Goal: Task Accomplishment & Management: Use online tool/utility

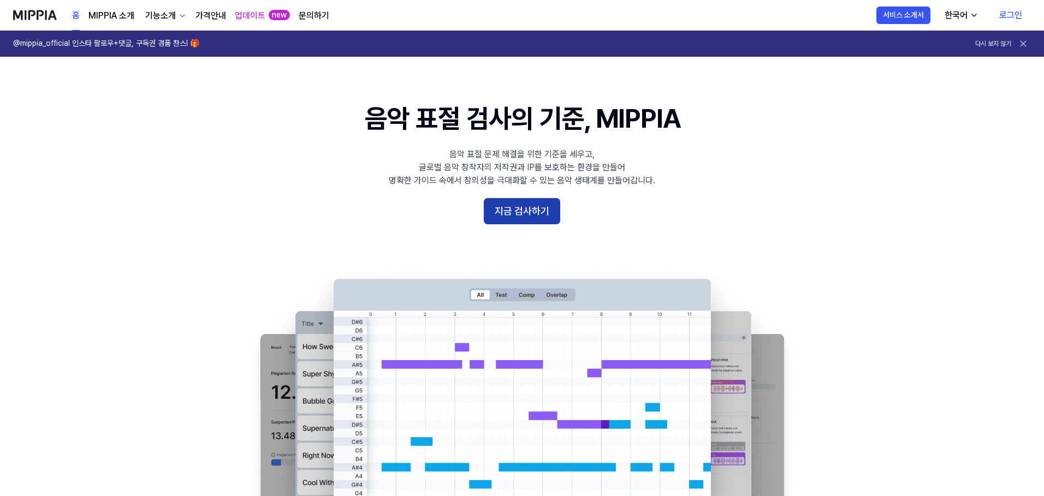
click at [506, 205] on button "지금 검사하기" at bounding box center [522, 211] width 76 height 26
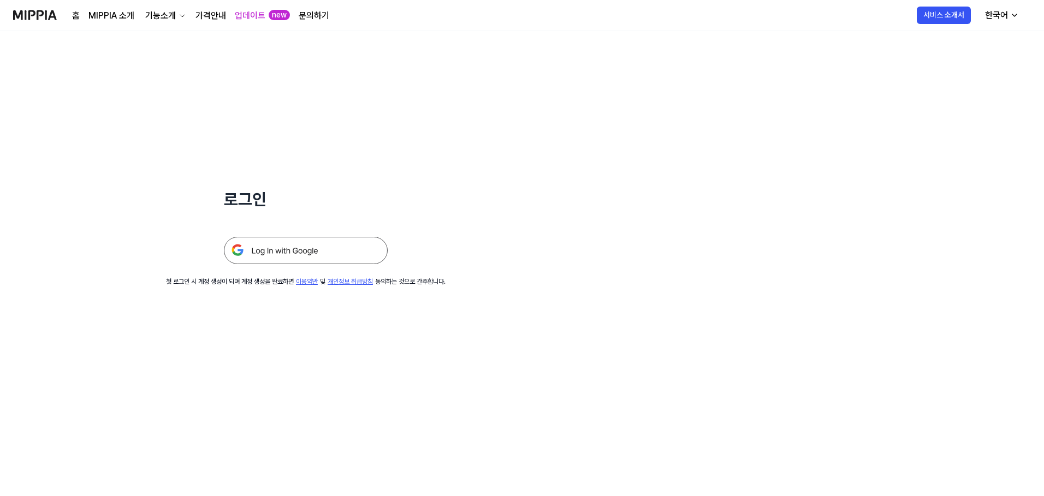
click at [332, 246] on img at bounding box center [306, 250] width 164 height 27
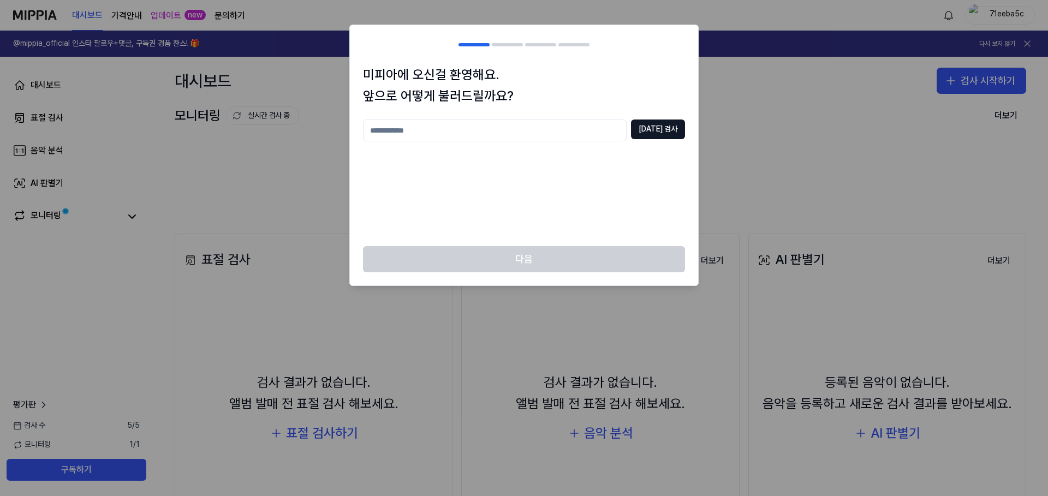
click at [530, 132] on input "text" at bounding box center [495, 131] width 264 height 22
type input "*"
click at [685, 132] on div "미피아에 오신걸 환영해요. 앞으로 어떻게 불러드릴까요? ** [DATE] 검사" at bounding box center [524, 155] width 348 height 182
click at [680, 132] on button "[DATE] 검사" at bounding box center [658, 130] width 54 height 20
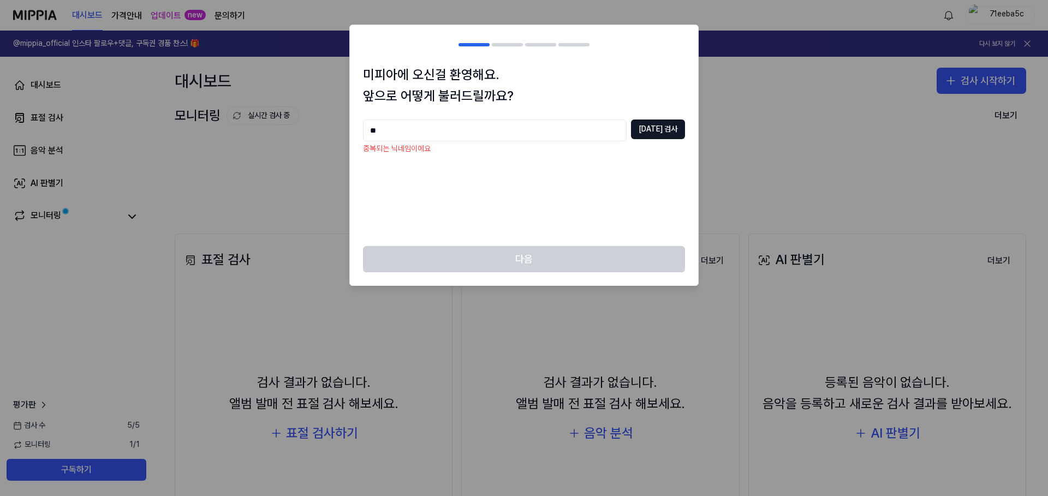
click at [549, 127] on input "**" at bounding box center [495, 131] width 264 height 22
type input "*"
type input "********"
click at [681, 124] on button "[DATE] 검사" at bounding box center [658, 130] width 54 height 20
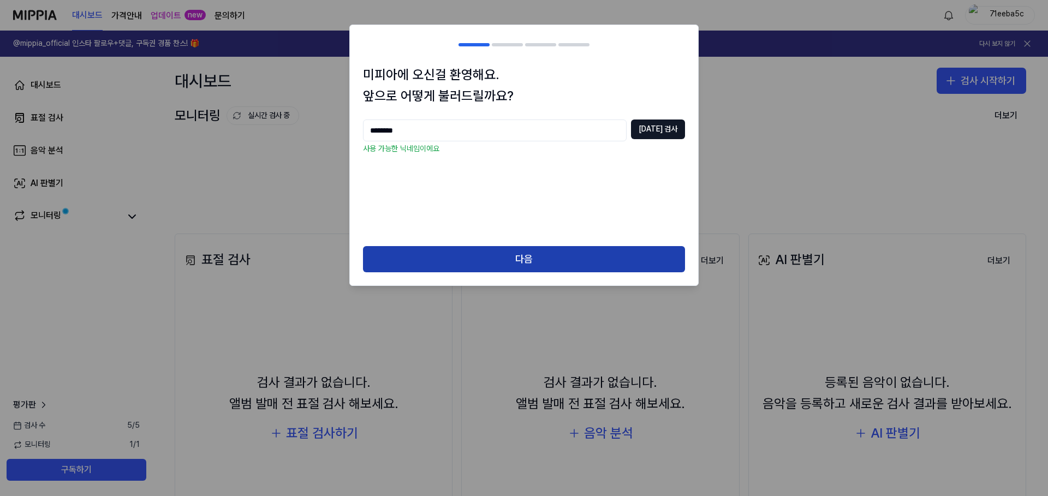
click at [523, 267] on button "다음" at bounding box center [524, 259] width 322 height 26
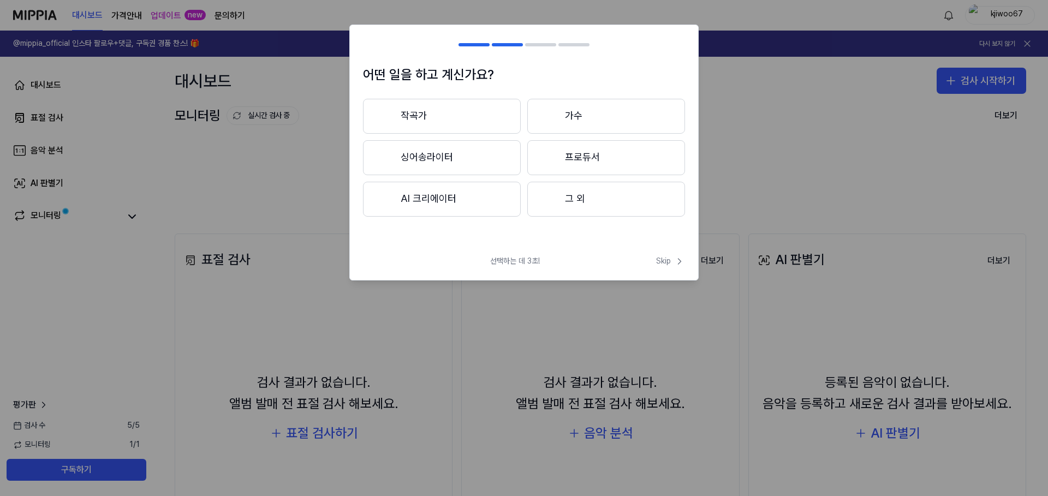
click at [460, 121] on button "작곡가" at bounding box center [442, 116] width 158 height 35
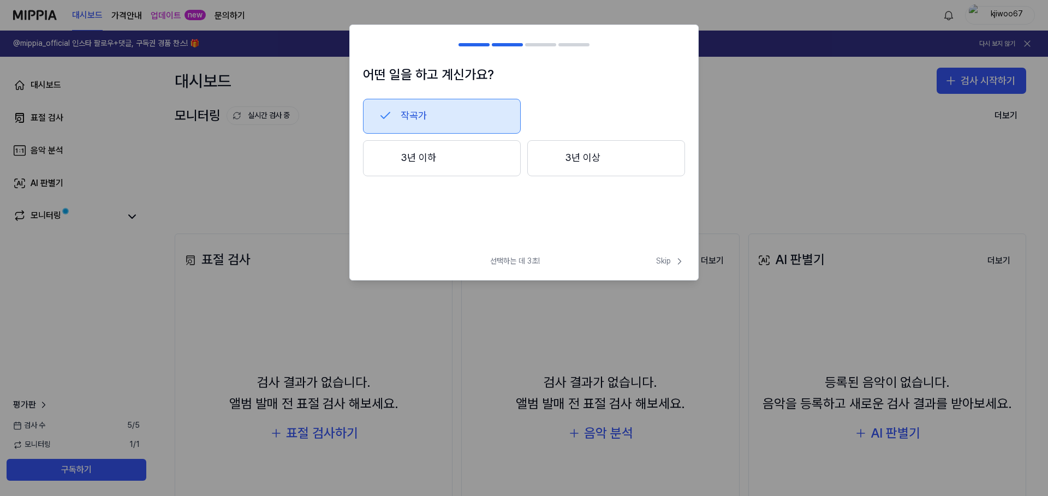
click at [569, 170] on button "3년 이상" at bounding box center [606, 158] width 158 height 36
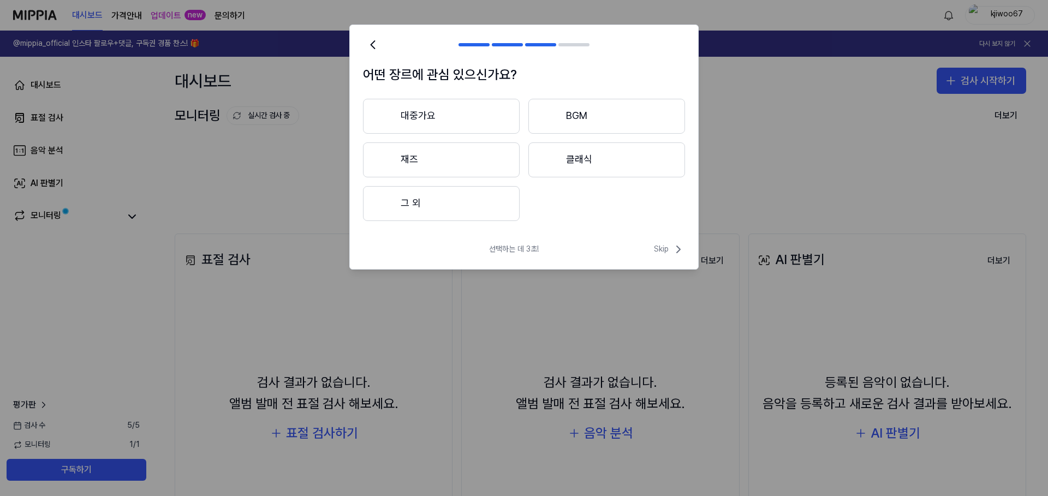
click at [495, 201] on button "그 외" at bounding box center [441, 203] width 157 height 35
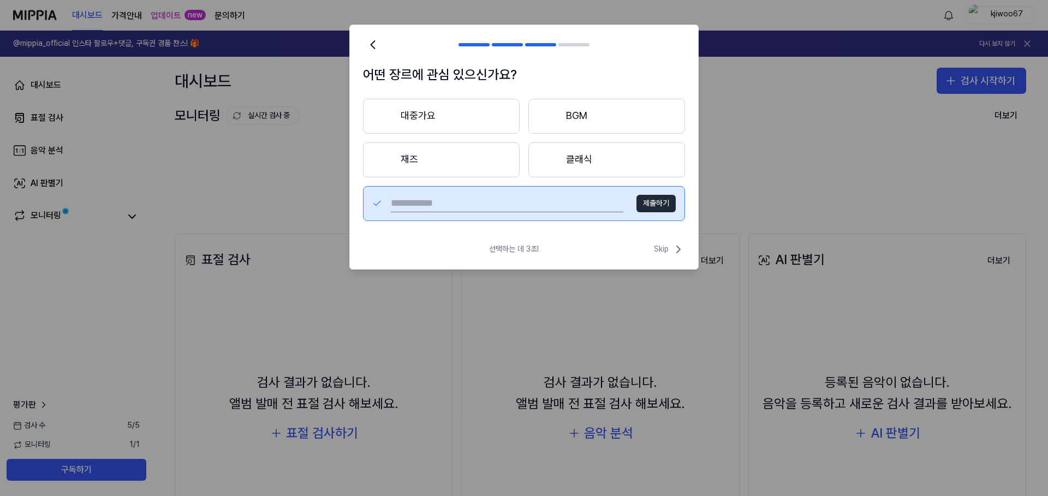
click at [512, 207] on input "text" at bounding box center [507, 203] width 233 height 17
type input "*"
type input "********"
click at [652, 203] on button "제출하기" at bounding box center [656, 203] width 39 height 17
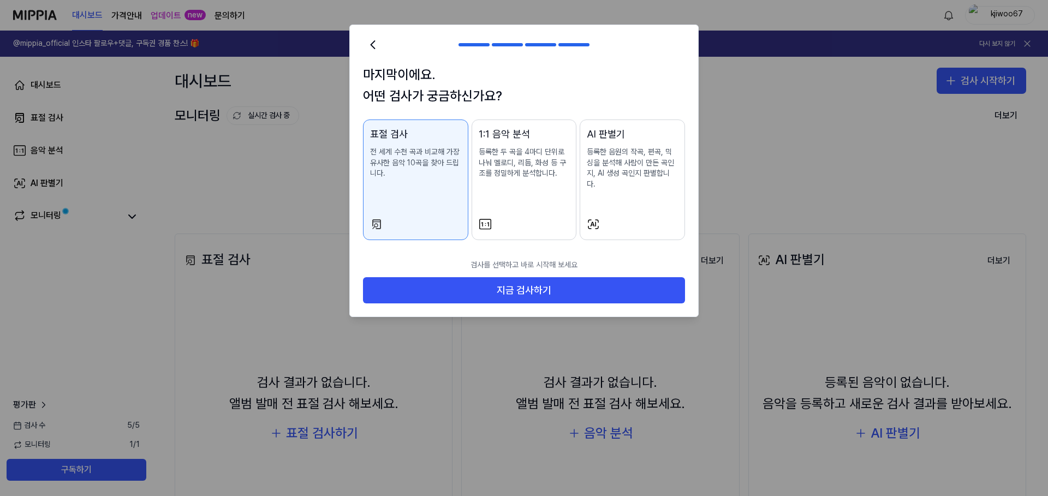
click at [527, 221] on button "1:1 음악 분석 등록한 두 곡을 4마디 단위로 나눠 멜로디, 리듬, 화성 등 구조를 정밀하게 분석합니다." at bounding box center [524, 180] width 105 height 121
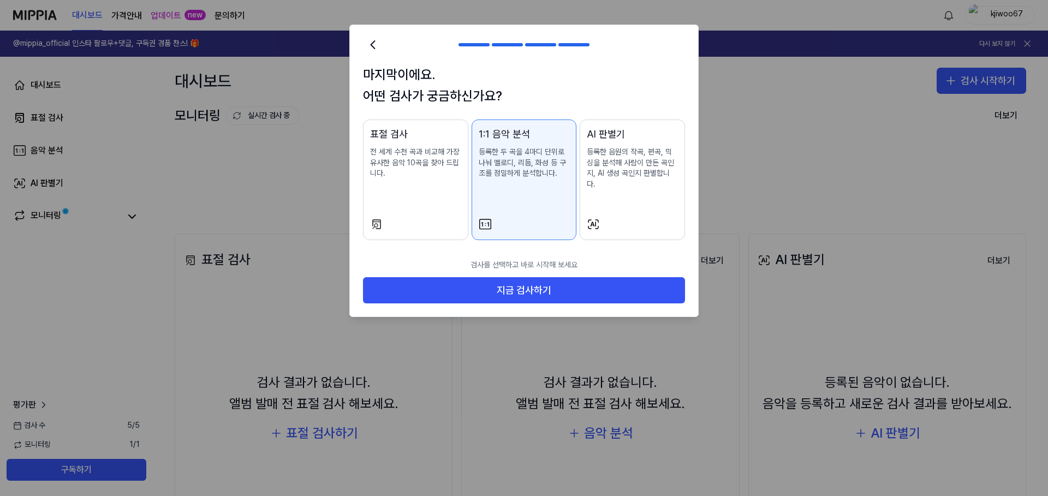
click at [437, 193] on div "표절 검사 전 세계 수천 곡과 비교해 가장 유사한 음악 10곡을 찾아 드립니다." at bounding box center [415, 164] width 91 height 74
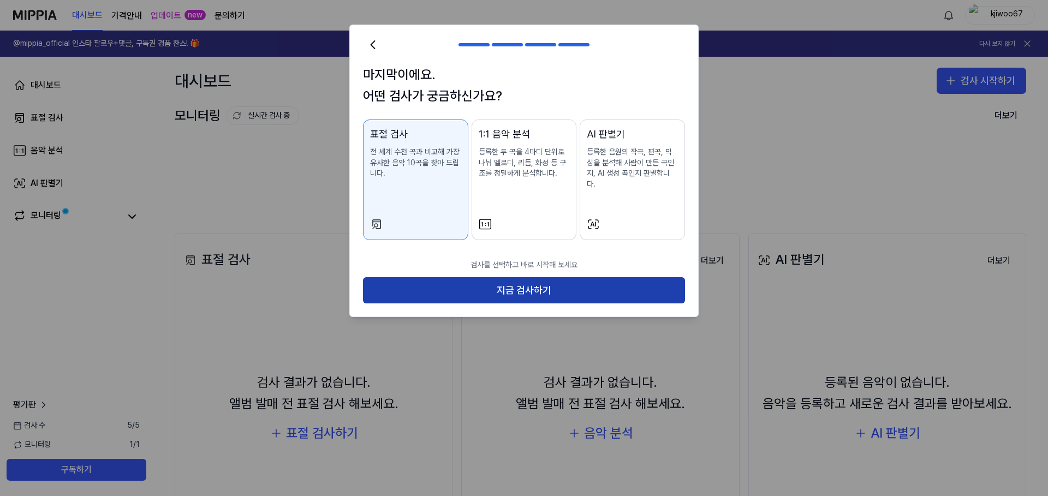
click at [469, 278] on button "지금 검사하기" at bounding box center [524, 290] width 322 height 26
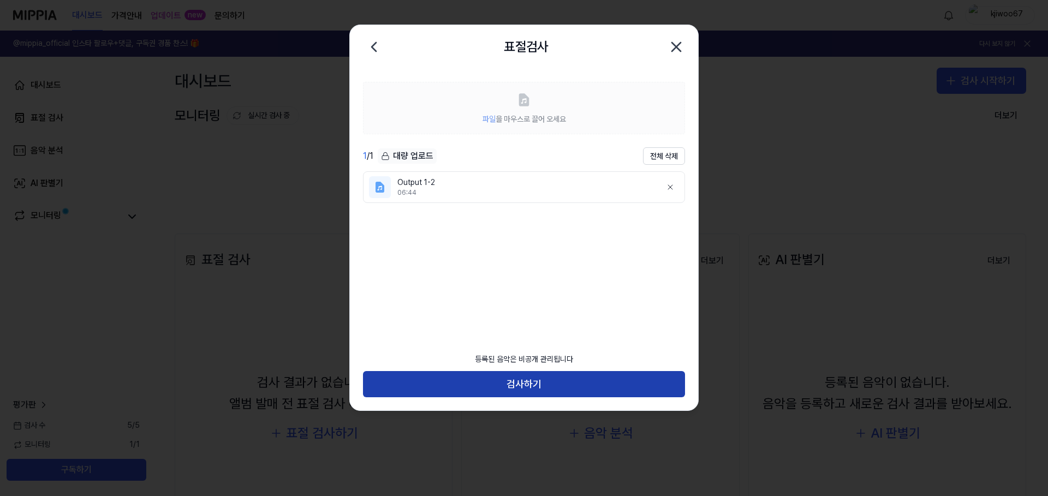
click at [391, 392] on button "검사하기" at bounding box center [524, 384] width 322 height 26
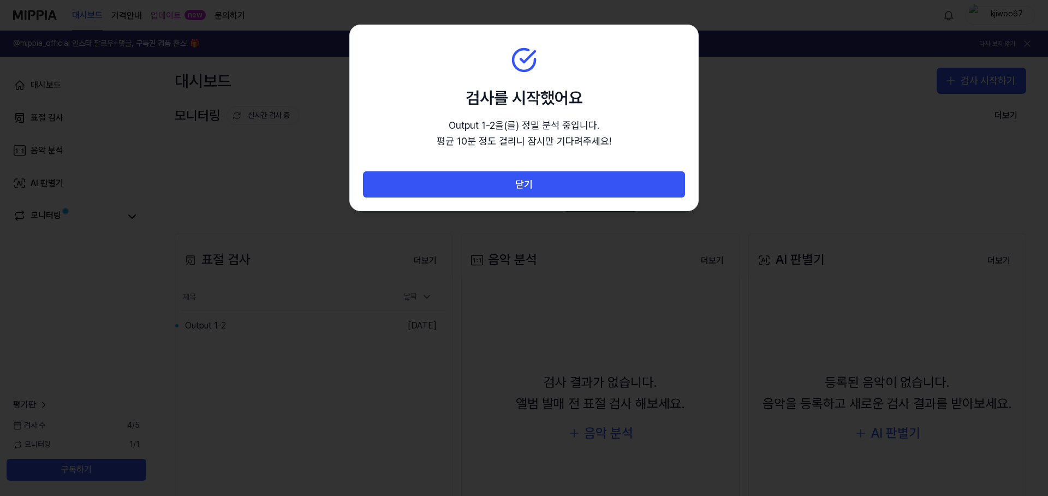
click at [236, 109] on div at bounding box center [524, 248] width 1048 height 496
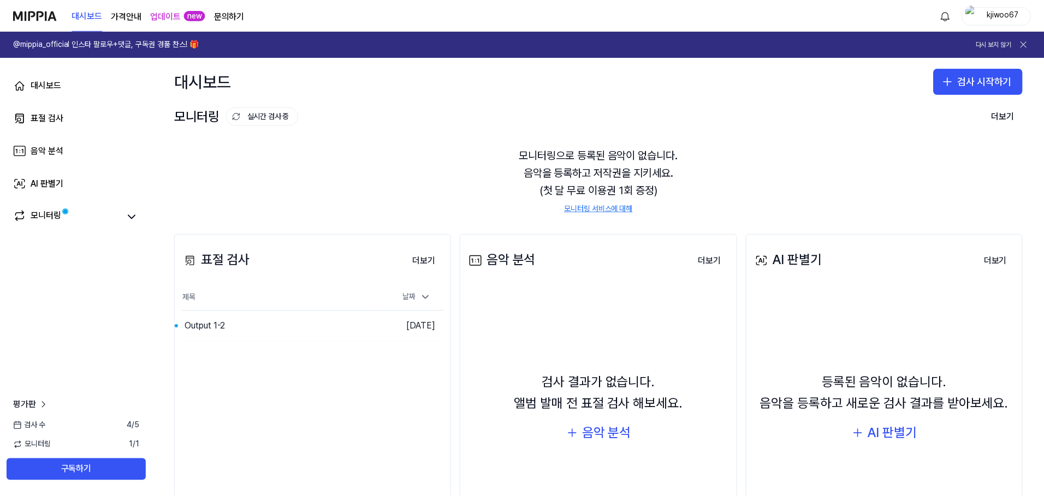
scroll to position [93, 0]
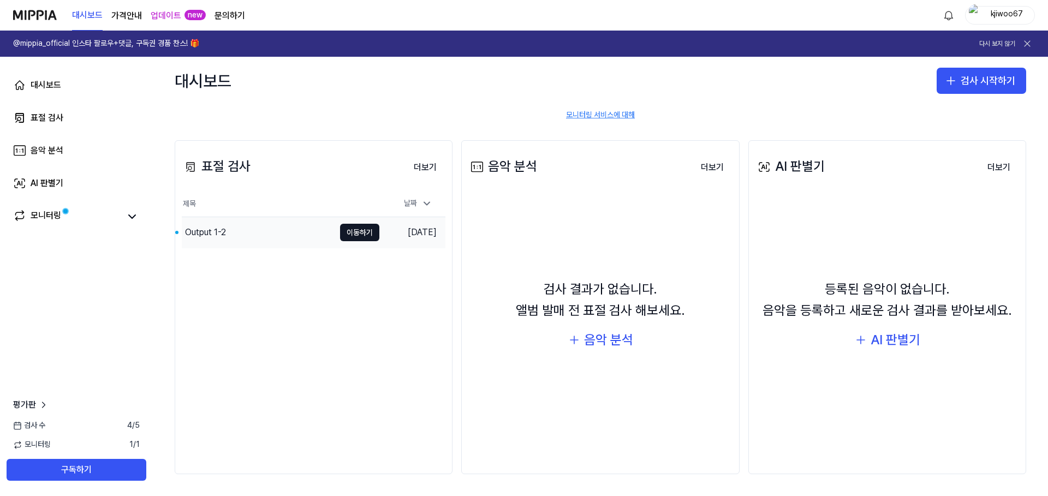
click at [278, 235] on div "Output 1-2" at bounding box center [258, 232] width 153 height 31
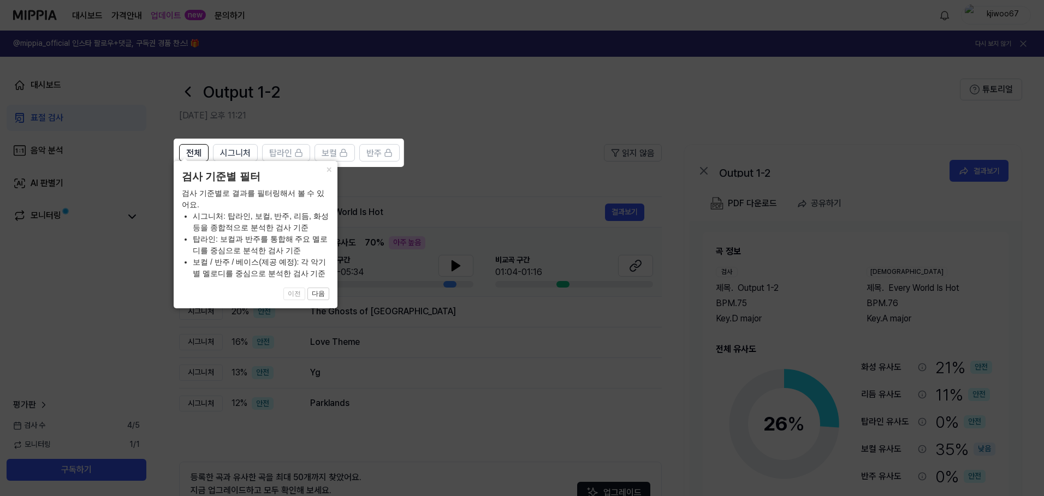
click at [406, 275] on icon at bounding box center [524, 248] width 1048 height 496
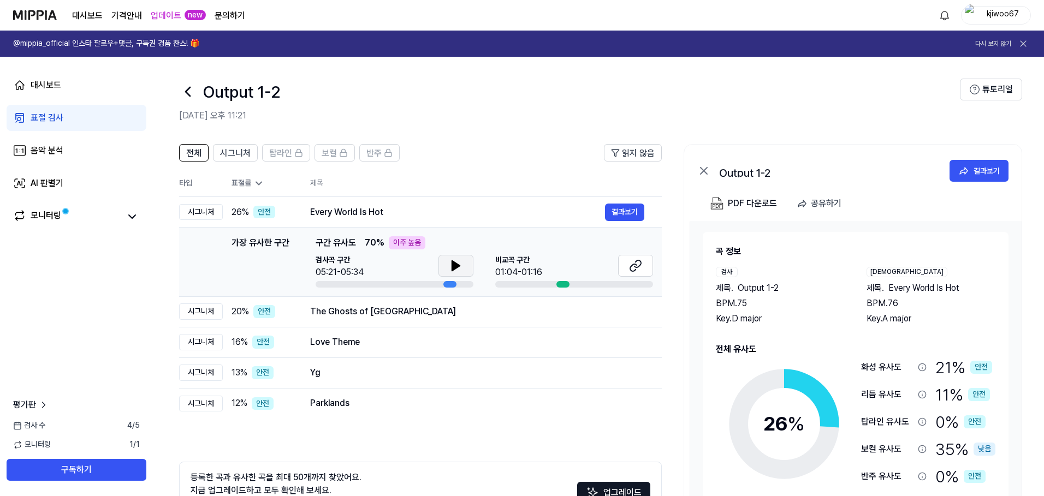
click at [449, 265] on icon at bounding box center [455, 265] width 13 height 13
click at [457, 263] on icon at bounding box center [458, 266] width 2 height 9
click at [627, 264] on button at bounding box center [635, 266] width 35 height 22
click at [466, 262] on button at bounding box center [455, 266] width 35 height 22
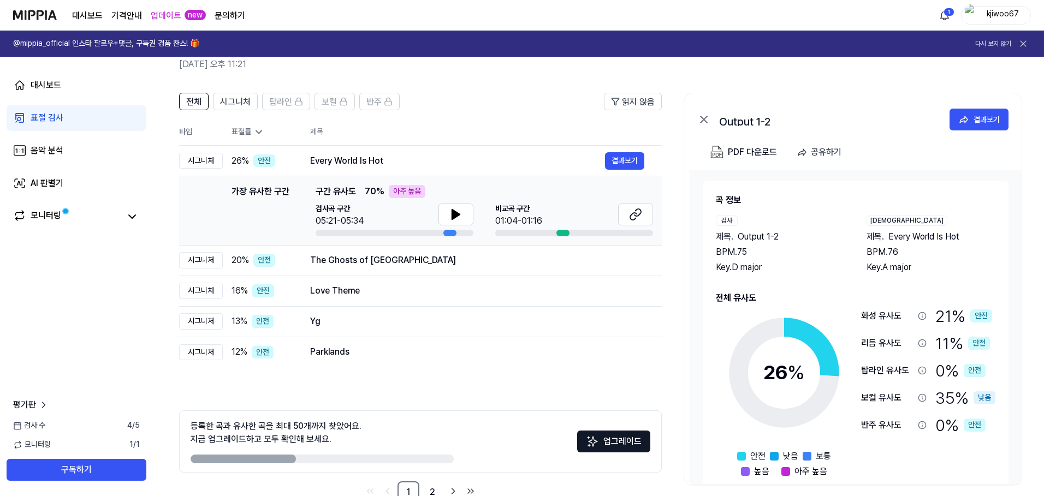
scroll to position [80, 0]
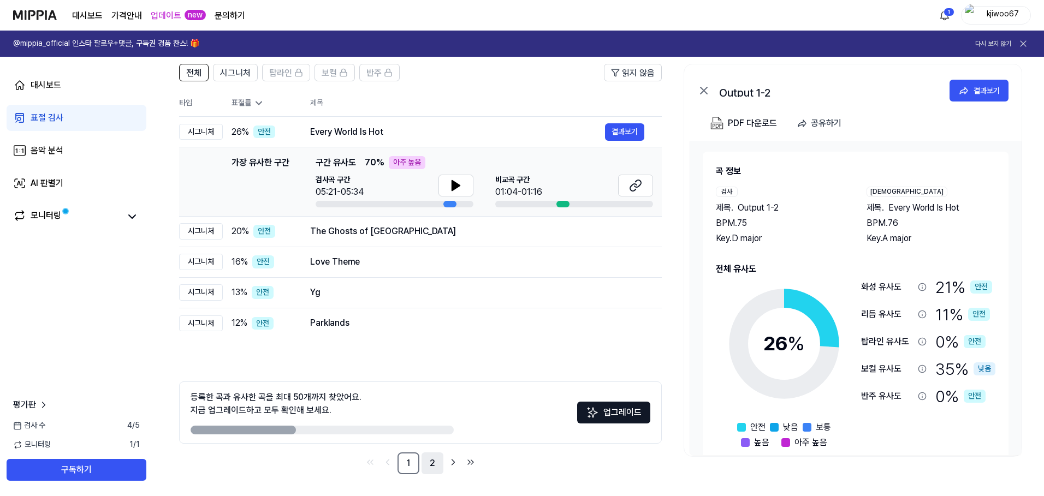
click at [431, 465] on link "2" at bounding box center [433, 464] width 22 height 22
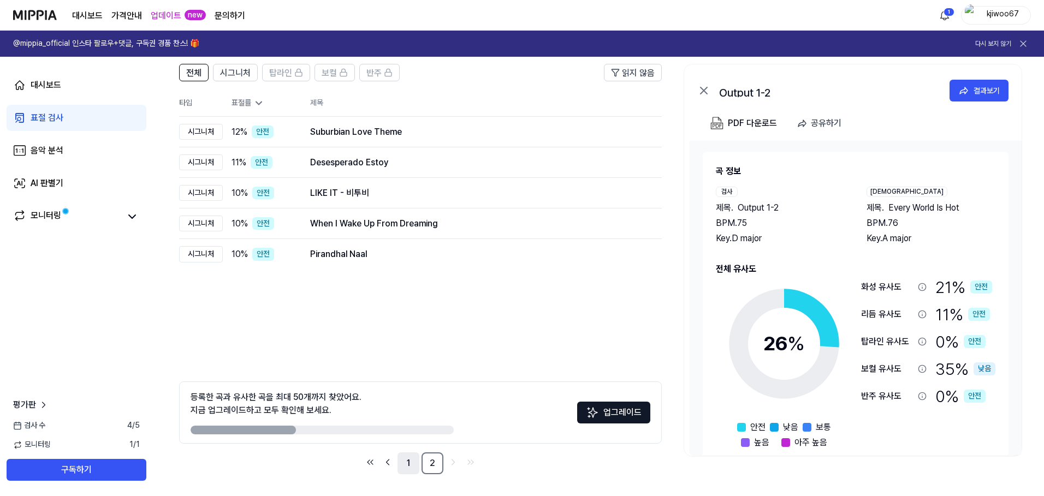
click at [404, 465] on link "1" at bounding box center [408, 464] width 22 height 22
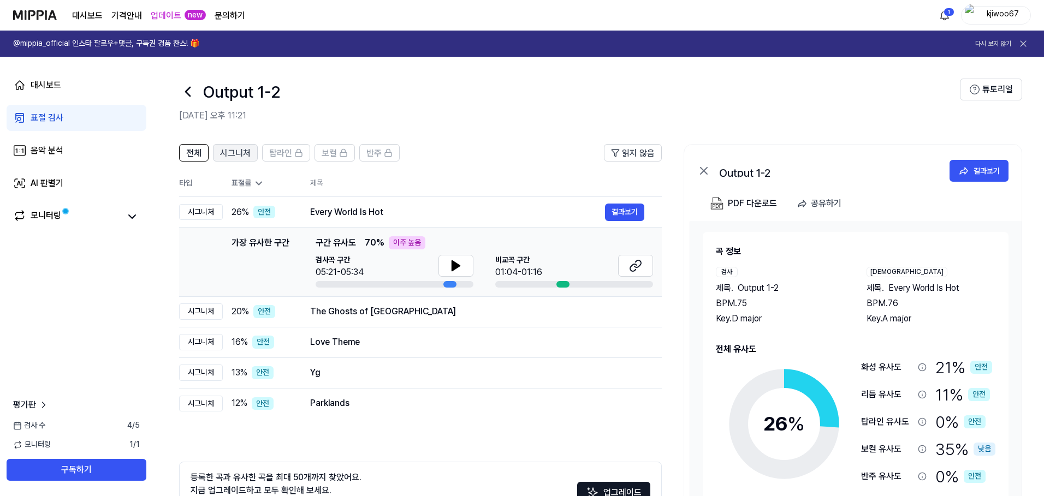
click at [230, 156] on span "시그니처" at bounding box center [235, 153] width 31 height 13
click at [180, 154] on button "전체" at bounding box center [193, 152] width 29 height 17
click at [78, 212] on link "모니터링" at bounding box center [66, 216] width 107 height 15
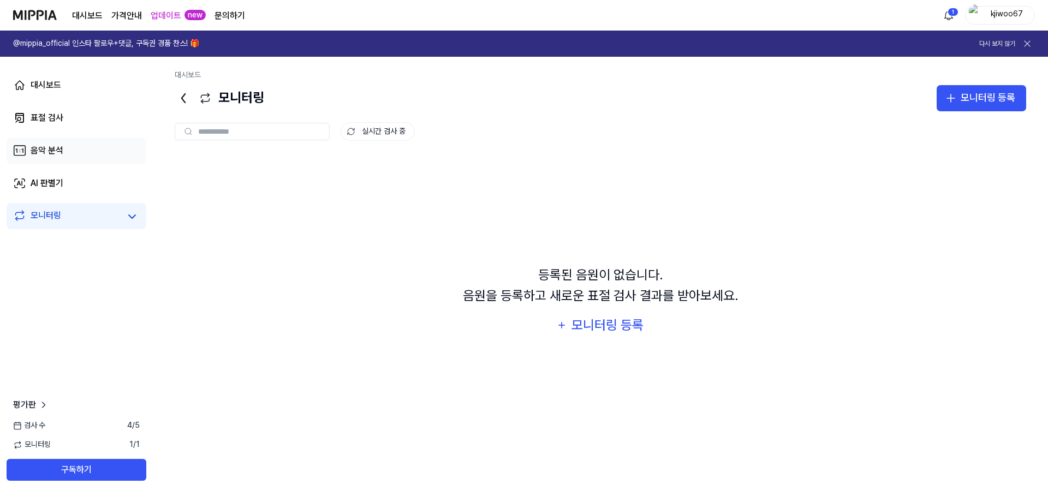
click at [117, 144] on link "음악 분석" at bounding box center [77, 151] width 140 height 26
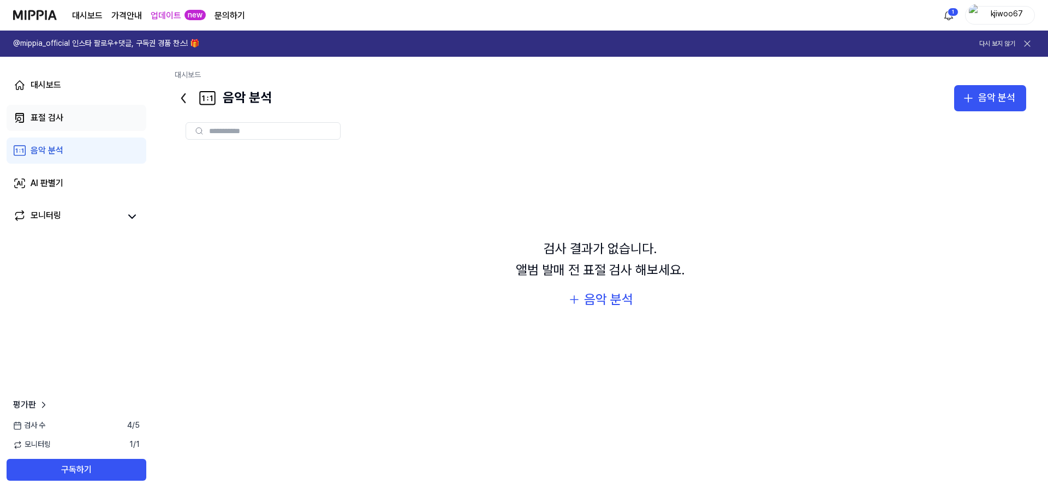
click at [117, 122] on link "표절 검사" at bounding box center [77, 118] width 140 height 26
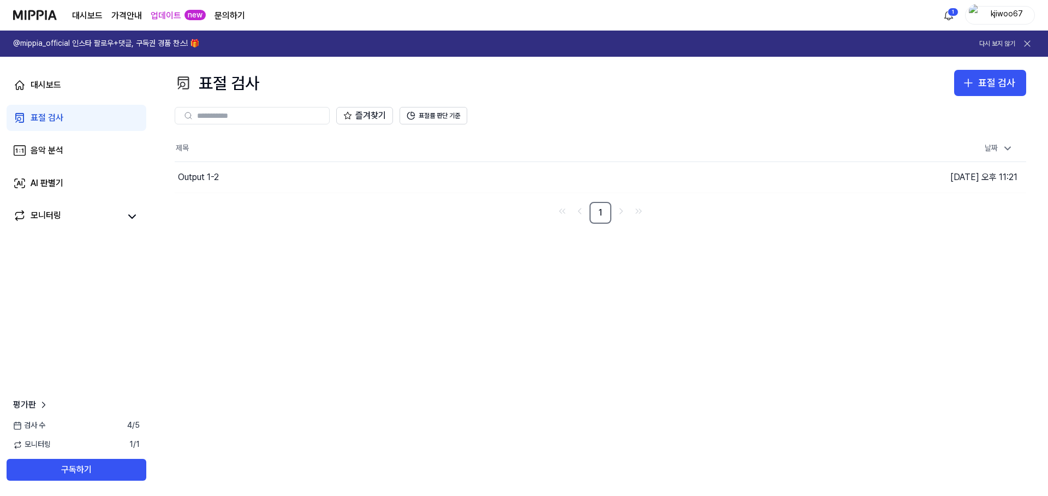
click at [121, 98] on div "대시보드 표절 검사 음악 분석 AI 판별기 모니터링" at bounding box center [76, 151] width 153 height 188
click at [104, 146] on link "음악 분석" at bounding box center [77, 151] width 140 height 26
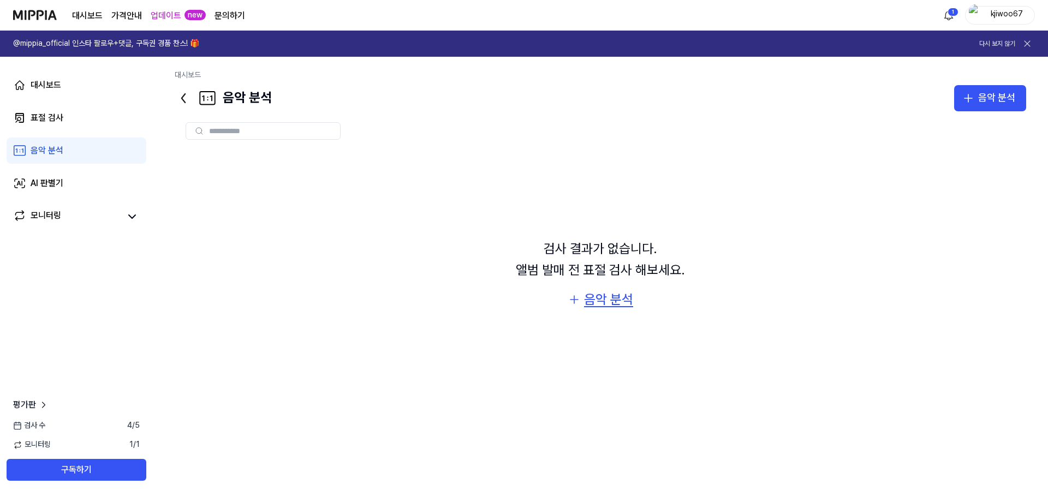
click at [594, 293] on div "음악 분석" at bounding box center [608, 299] width 49 height 21
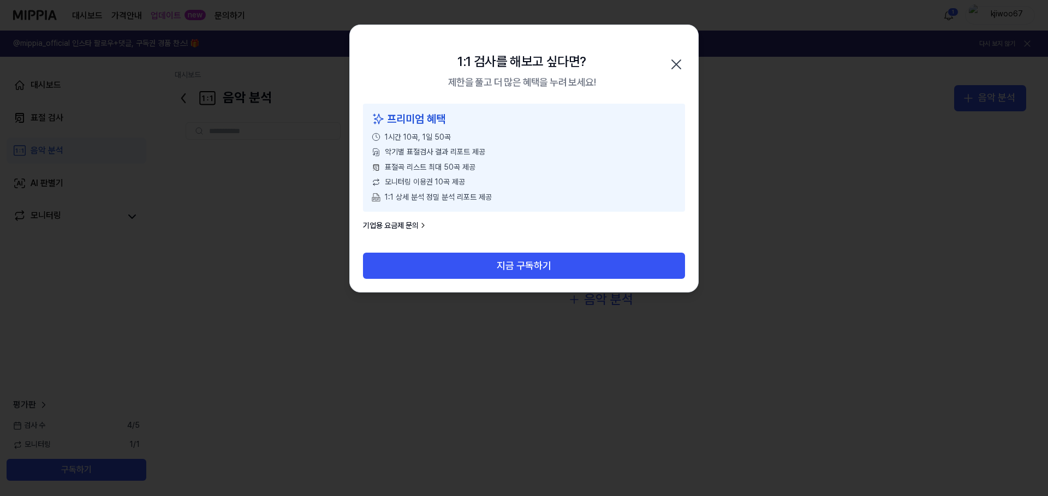
click at [676, 61] on icon "button" at bounding box center [676, 64] width 17 height 17
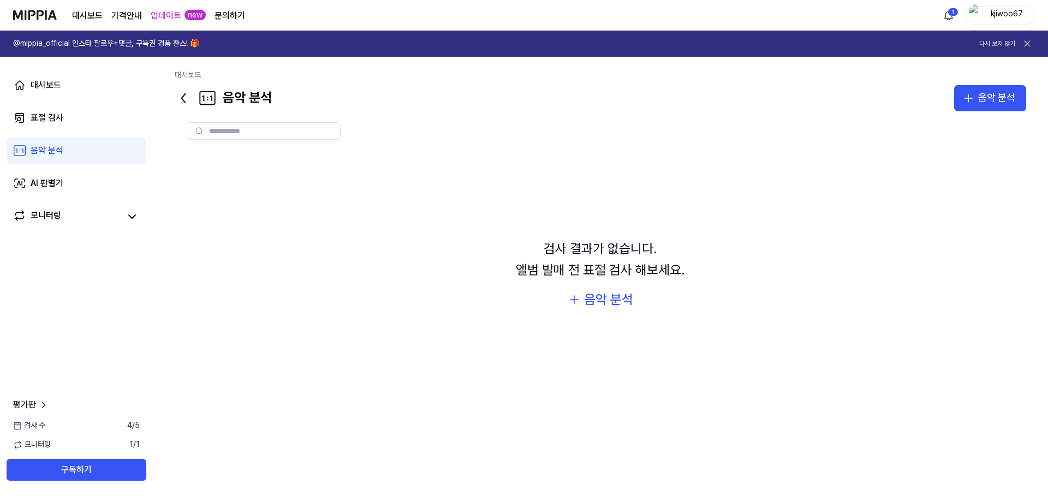
click at [122, 19] on page\) "가격안내" at bounding box center [126, 15] width 31 height 13
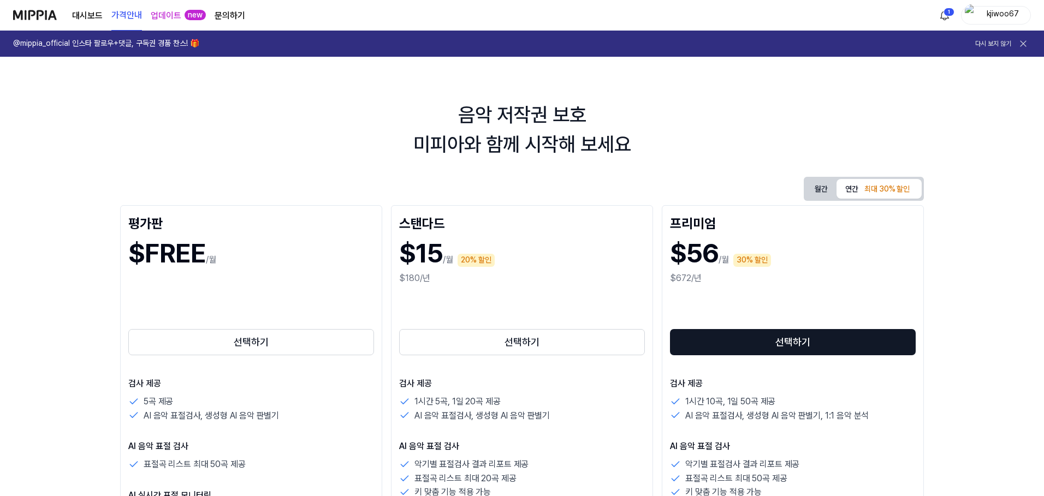
click at [37, 16] on img at bounding box center [35, 15] width 44 height 30
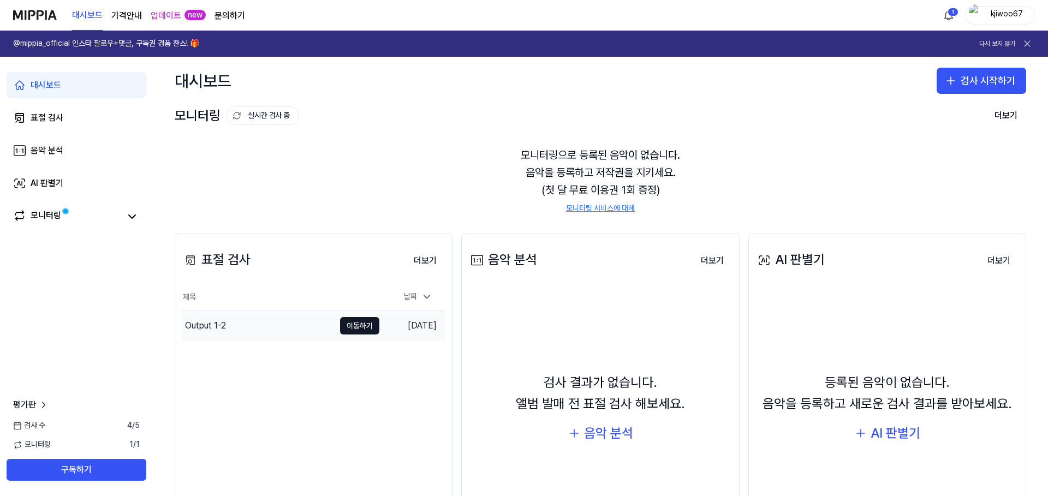
click at [310, 325] on div "Output 1-2" at bounding box center [258, 326] width 153 height 31
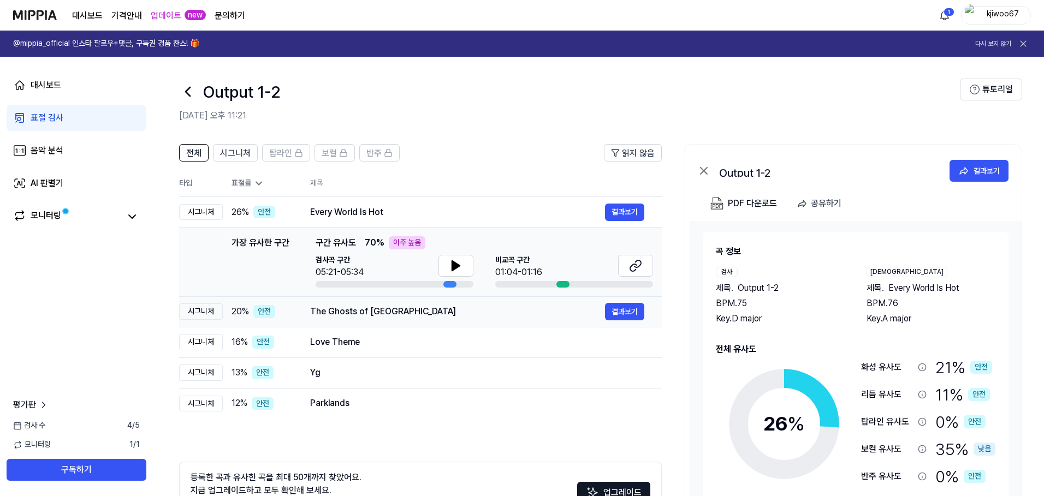
click at [503, 319] on div "The Ghosts of Beverly Drive 결과보기" at bounding box center [477, 311] width 334 height 17
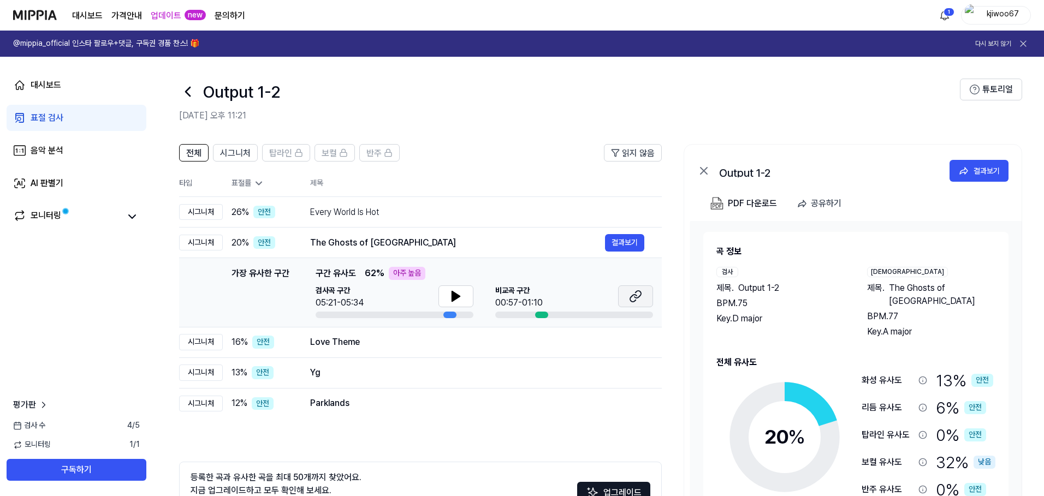
click at [637, 296] on icon at bounding box center [635, 296] width 13 height 13
click at [465, 301] on button at bounding box center [455, 297] width 35 height 22
click at [466, 300] on button at bounding box center [455, 297] width 35 height 22
click at [370, 240] on div "The Ghosts of [GEOGRAPHIC_DATA]" at bounding box center [457, 242] width 295 height 13
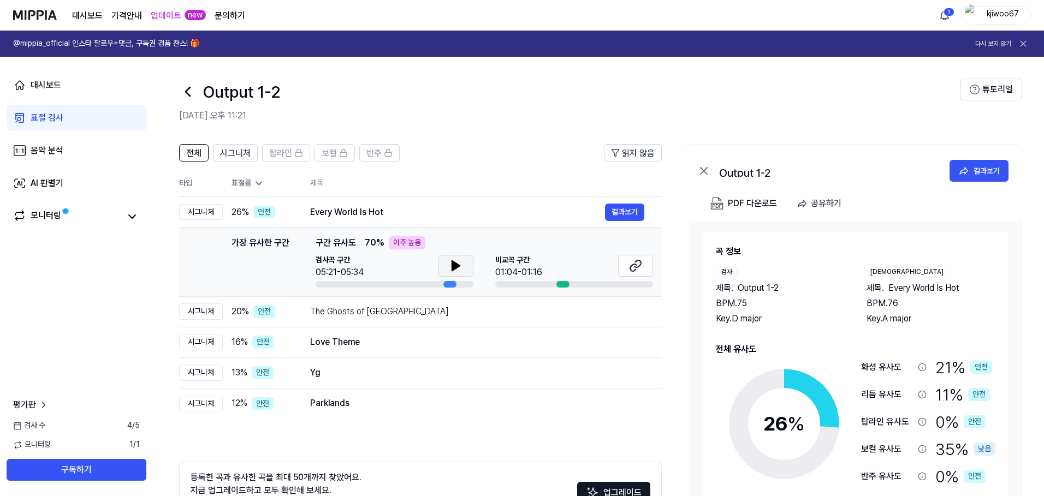
click at [446, 253] on div "가장 유사한 구간 구간 유사도 70 % 아주 높음 검사곡 구간 05:21-05:34 [GEOGRAPHIC_DATA] 구간 01:04-01:16" at bounding box center [484, 261] width 337 height 51
click at [450, 256] on button at bounding box center [455, 266] width 35 height 22
click at [450, 257] on button at bounding box center [455, 266] width 35 height 22
click at [424, 316] on div "The Ghosts of [GEOGRAPHIC_DATA]" at bounding box center [457, 311] width 295 height 13
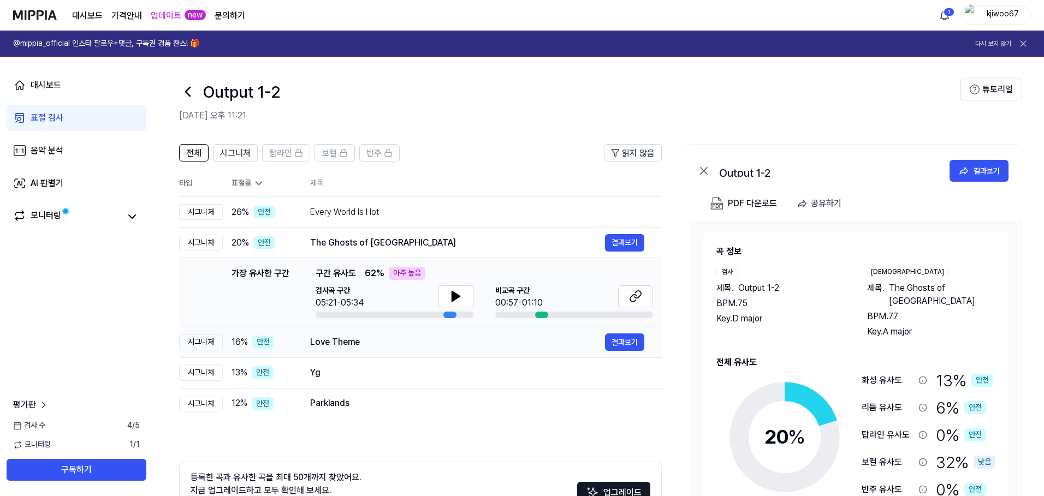
click at [403, 343] on div "Love Theme" at bounding box center [457, 342] width 295 height 13
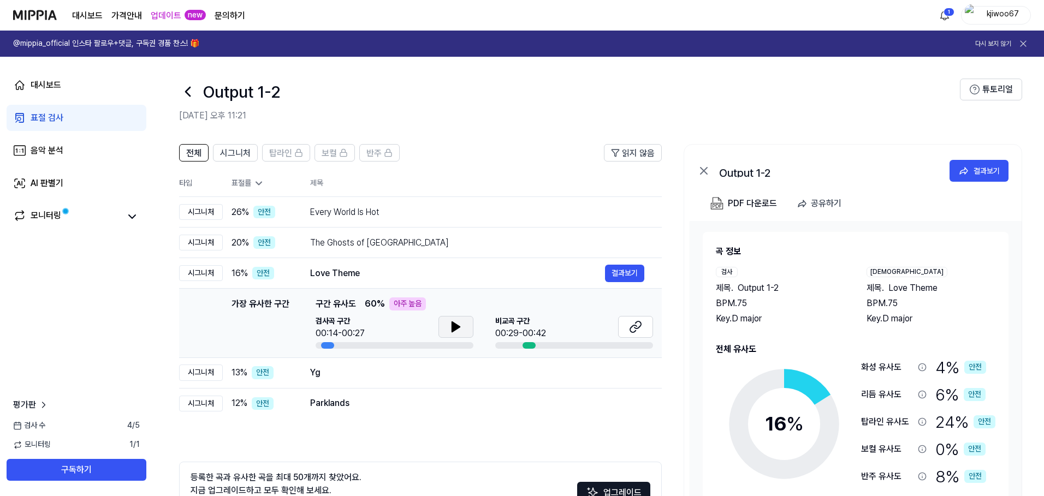
click at [464, 329] on button at bounding box center [455, 327] width 35 height 22
click at [462, 330] on button at bounding box center [455, 327] width 35 height 22
click at [636, 323] on icon at bounding box center [635, 327] width 13 height 13
click at [234, 179] on div "표절률" at bounding box center [262, 183] width 61 height 11
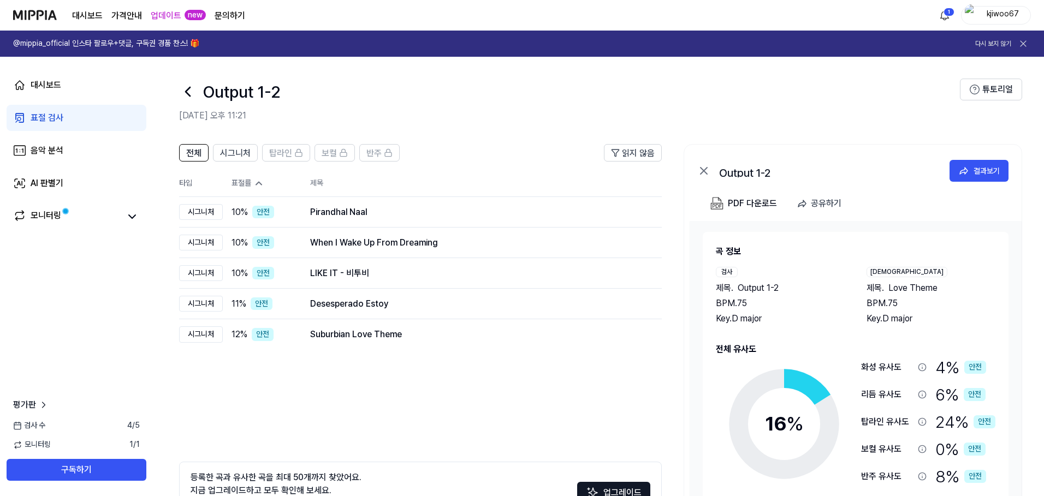
click at [237, 179] on div "표절률" at bounding box center [262, 183] width 61 height 11
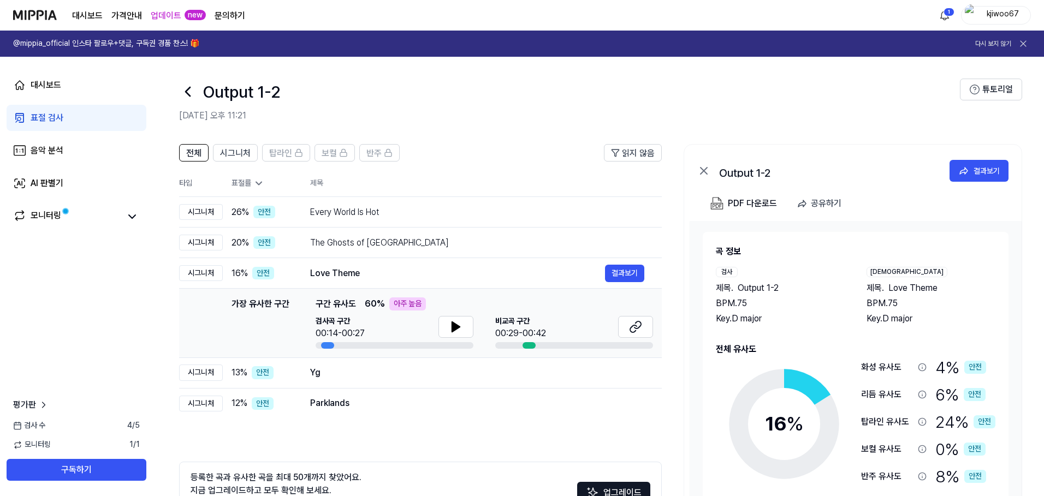
click at [395, 188] on th "제목" at bounding box center [486, 183] width 352 height 26
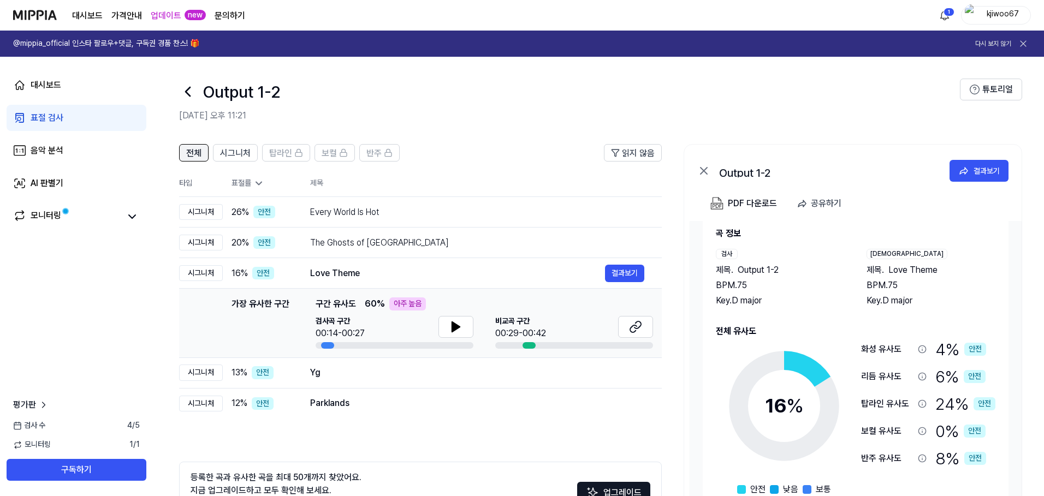
click at [204, 159] on button "전체" at bounding box center [193, 152] width 29 height 17
click at [490, 187] on th "제목" at bounding box center [486, 183] width 352 height 26
click at [431, 269] on div "Love Theme" at bounding box center [457, 273] width 295 height 13
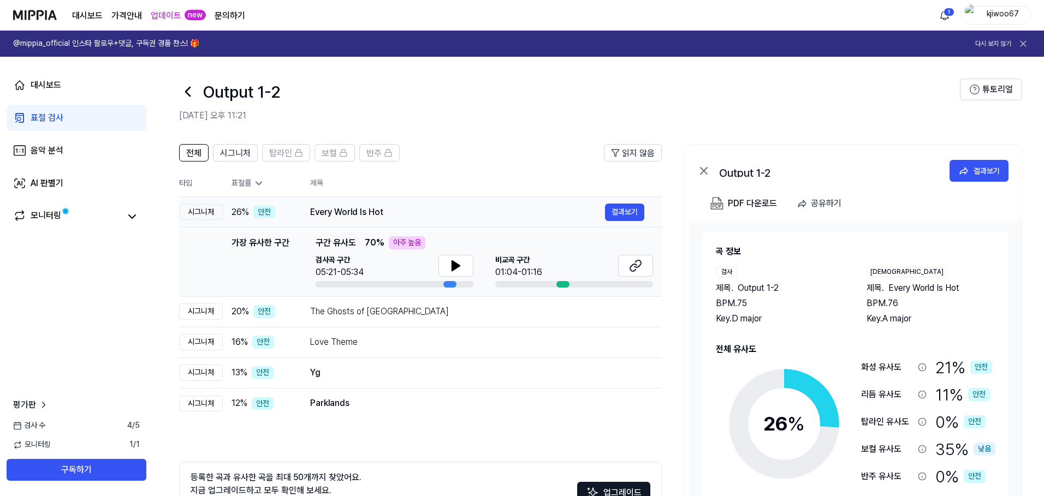
click at [481, 215] on div "Every World Is Hot" at bounding box center [457, 212] width 295 height 13
click at [465, 211] on div "Every World Is Hot" at bounding box center [457, 212] width 295 height 13
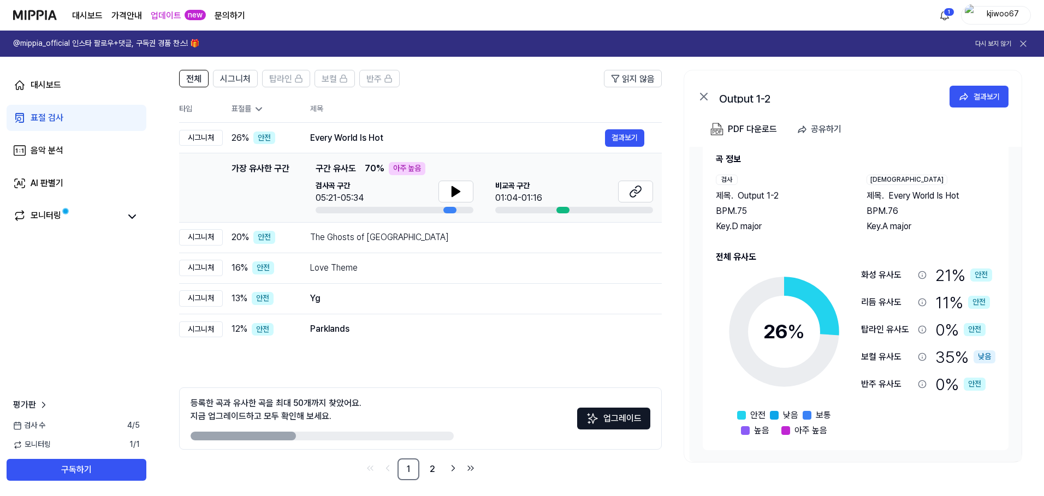
scroll to position [80, 0]
